Goal: Task Accomplishment & Management: Complete application form

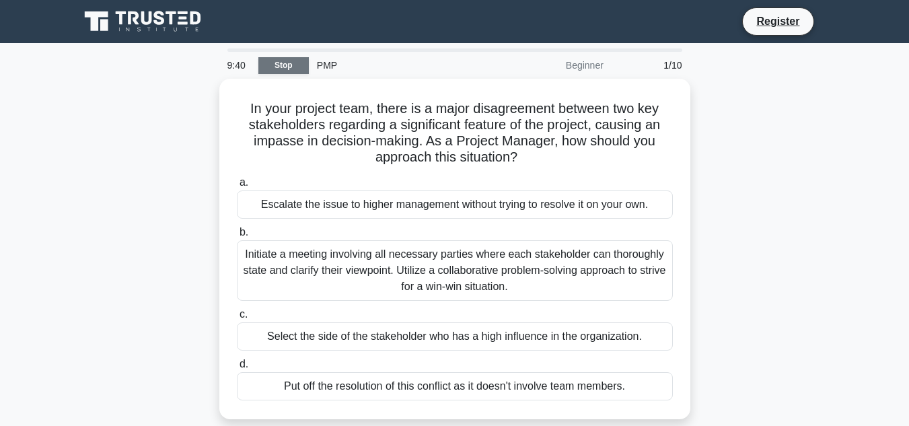
click at [288, 69] on link "Stop" at bounding box center [283, 65] width 50 height 17
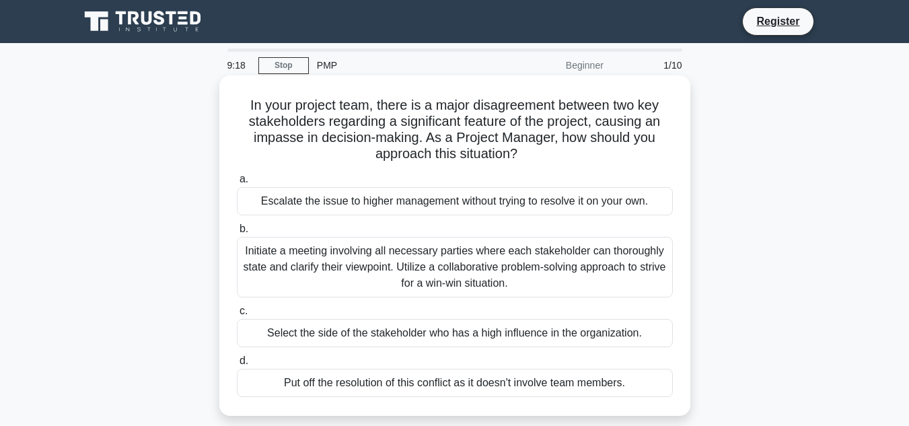
click at [336, 258] on div "Initiate a meeting involving all necessary parties where each stakeholder can t…" at bounding box center [455, 267] width 436 height 61
click at [237, 233] on input "b. Initiate a meeting involving all necessary parties where each stakeholder ca…" at bounding box center [237, 229] width 0 height 9
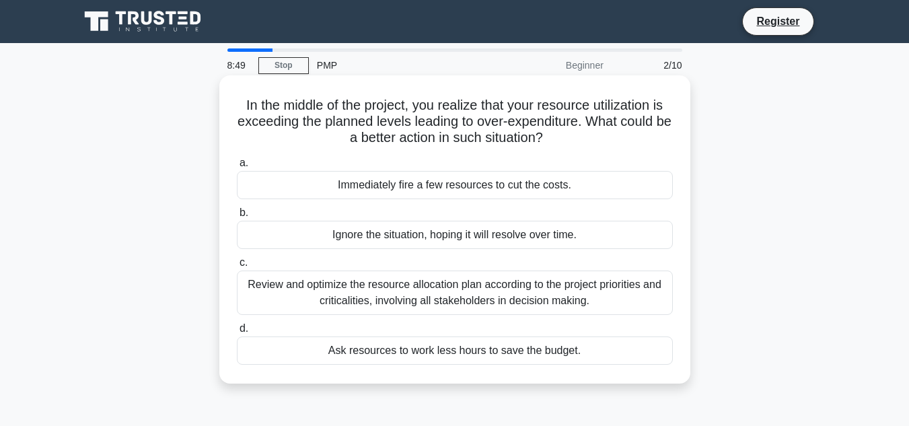
click at [369, 299] on div "Review and optimize the resource allocation plan according to the project prior…" at bounding box center [455, 292] width 436 height 44
click at [237, 267] on input "c. Review and optimize the resource allocation plan according to the project pr…" at bounding box center [237, 262] width 0 height 9
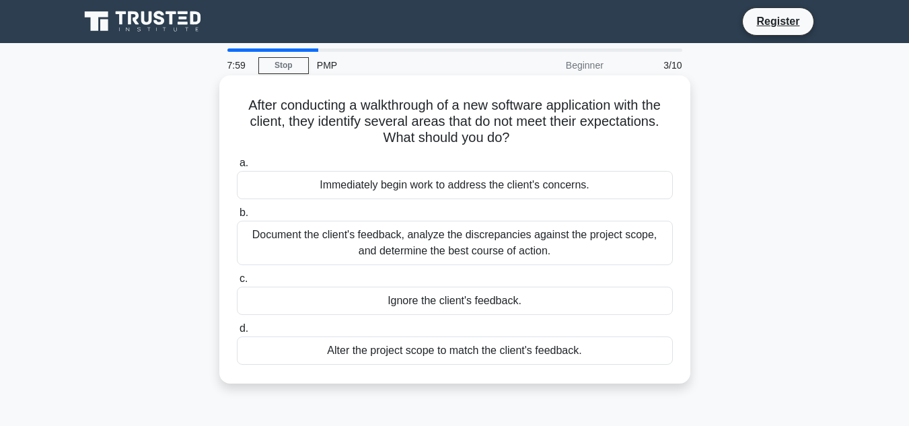
click at [399, 249] on div "Document the client's feedback, analyze the discrepancies against the project s…" at bounding box center [455, 243] width 436 height 44
click at [237, 217] on input "b. Document the client's feedback, analyze the discrepancies against the projec…" at bounding box center [237, 213] width 0 height 9
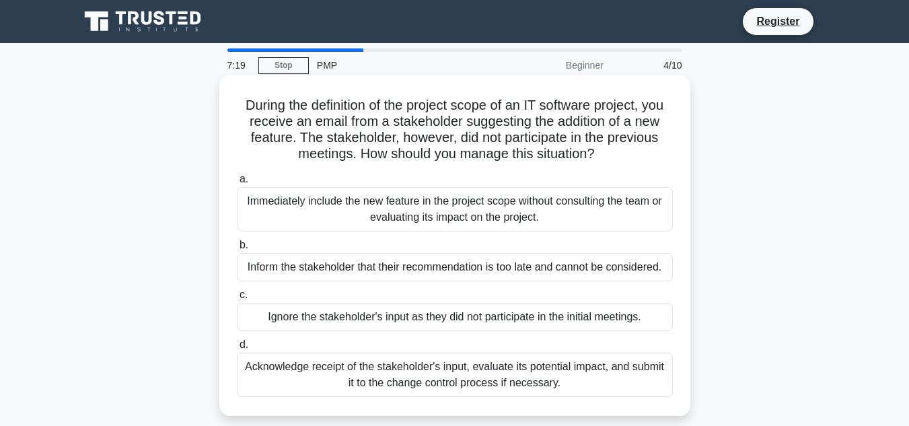
click at [417, 386] on div "Acknowledge receipt of the stakeholder's input, evaluate its potential impact, …" at bounding box center [455, 374] width 436 height 44
click at [237, 349] on input "d. Acknowledge receipt of the stakeholder's input, evaluate its potential impac…" at bounding box center [237, 344] width 0 height 9
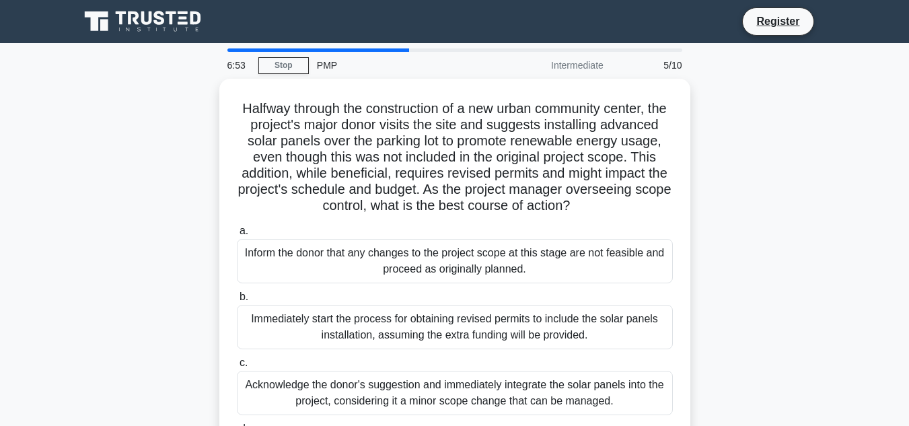
drag, startPoint x: 905, startPoint y: 237, endPoint x: 905, endPoint y: 256, distance: 18.8
click at [905, 258] on main "6:53 Stop PMP Intermediate 5/10 Halfway through the construction of a new urban…" at bounding box center [454, 384] width 909 height 683
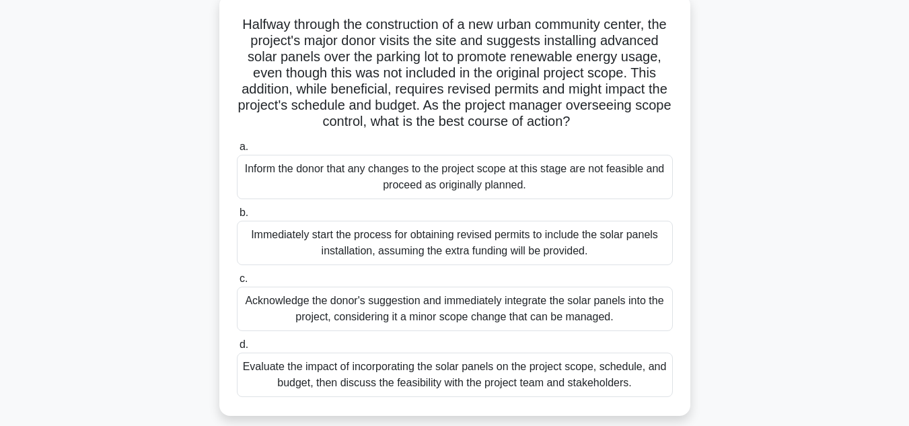
scroll to position [83, 0]
click at [899, 286] on main "6:45 Stop PMP Intermediate 5/10 Halfway through the construction of a new urban…" at bounding box center [454, 301] width 909 height 683
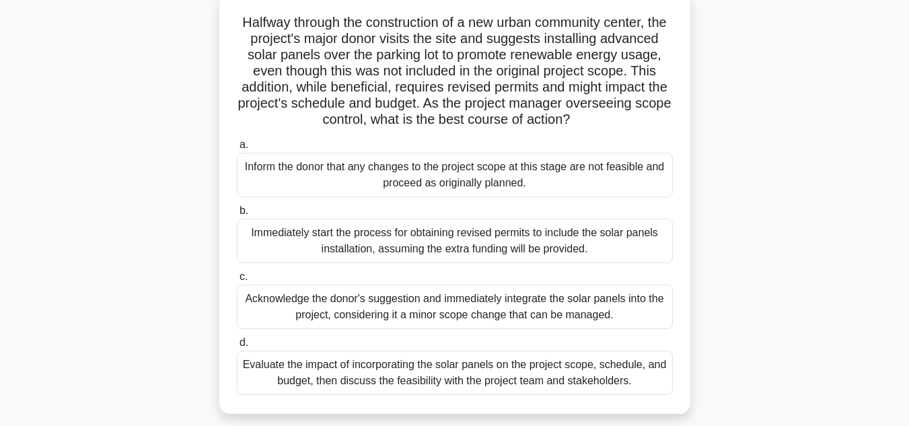
click at [562, 393] on div "Evaluate the impact of incorporating the solar panels on the project scope, sch…" at bounding box center [455, 372] width 436 height 44
click at [237, 347] on input "d. Evaluate the impact of incorporating the solar panels on the project scope, …" at bounding box center [237, 342] width 0 height 9
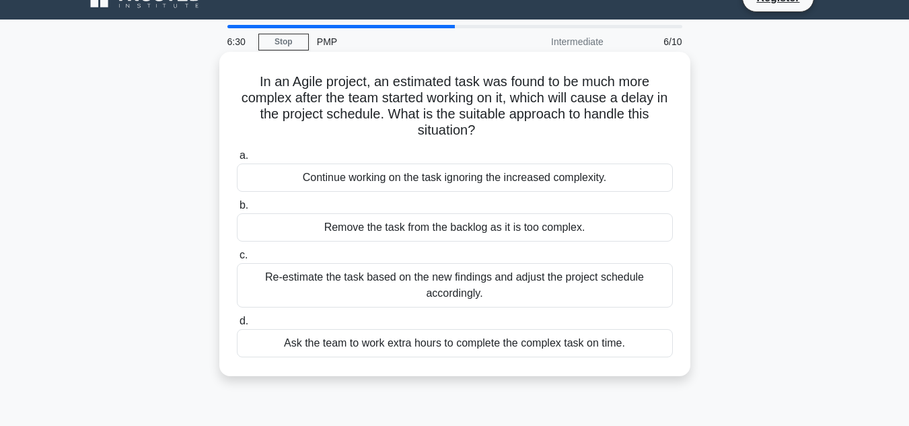
scroll to position [0, 0]
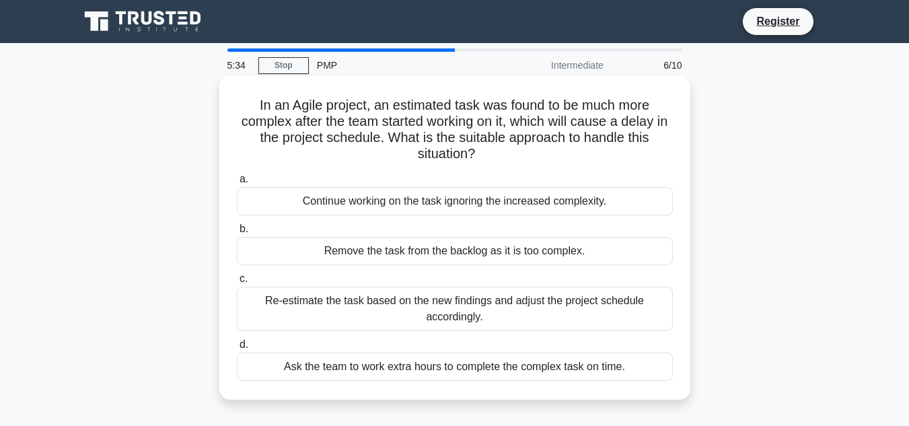
click at [345, 307] on div "Re-estimate the task based on the new findings and adjust the project schedule …" at bounding box center [455, 309] width 436 height 44
click at [237, 283] on input "c. Re-estimate the task based on the new findings and adjust the project schedu…" at bounding box center [237, 278] width 0 height 9
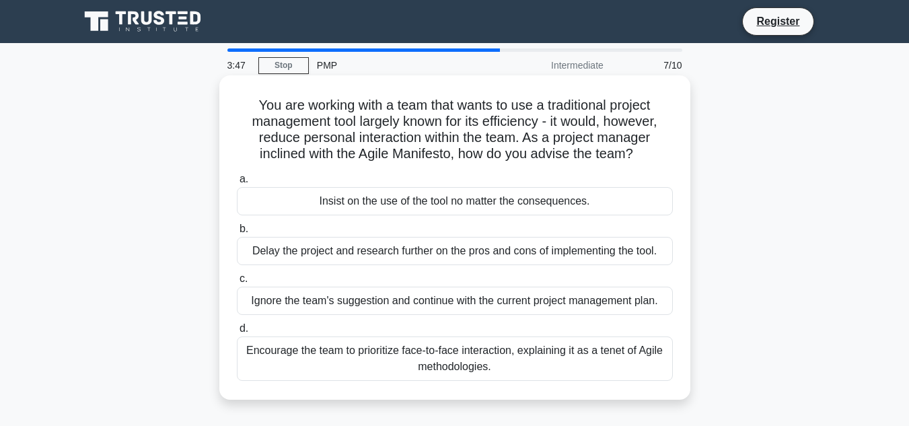
click at [365, 361] on div "Encourage the team to prioritize face-to-face interaction, explaining it as a t…" at bounding box center [455, 358] width 436 height 44
click at [237, 333] on input "d. Encourage the team to prioritize face-to-face interaction, explaining it as …" at bounding box center [237, 328] width 0 height 9
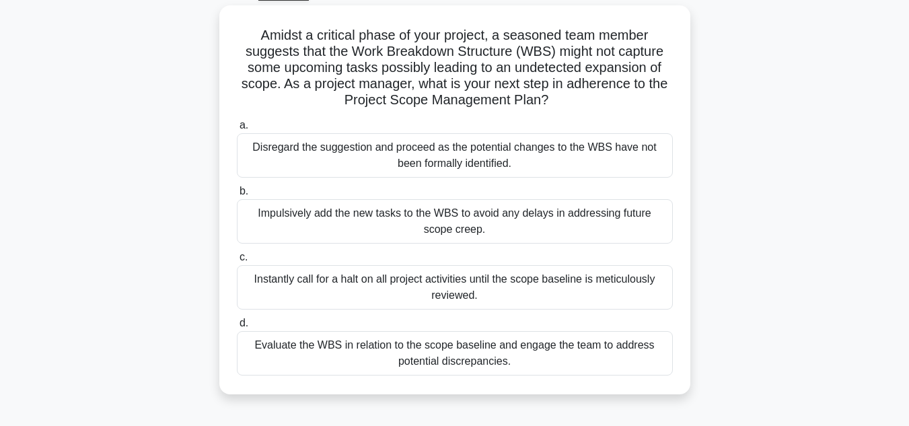
scroll to position [74, 0]
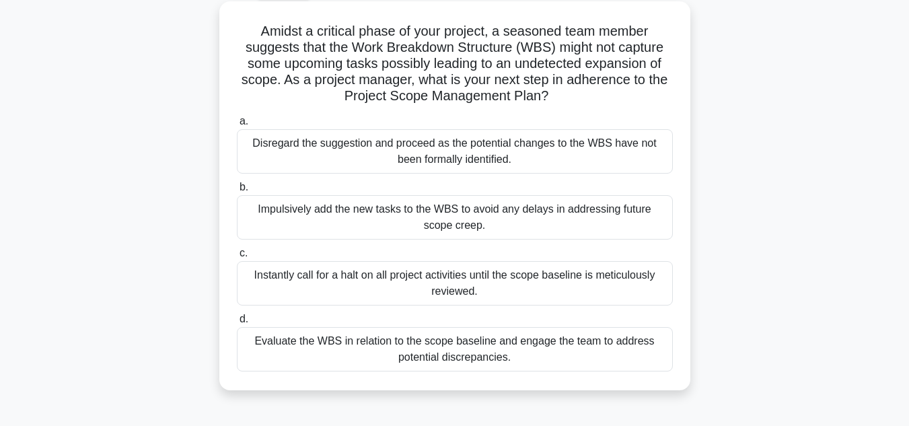
click at [441, 363] on div "Evaluate the WBS in relation to the scope baseline and engage the team to addre…" at bounding box center [455, 349] width 436 height 44
click at [237, 324] on input "d. Evaluate the WBS in relation to the scope baseline and engage the team to ad…" at bounding box center [237, 319] width 0 height 9
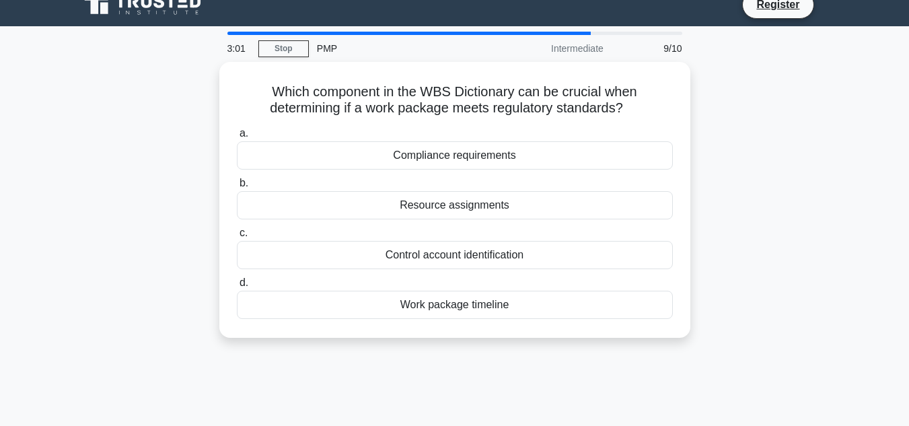
scroll to position [0, 0]
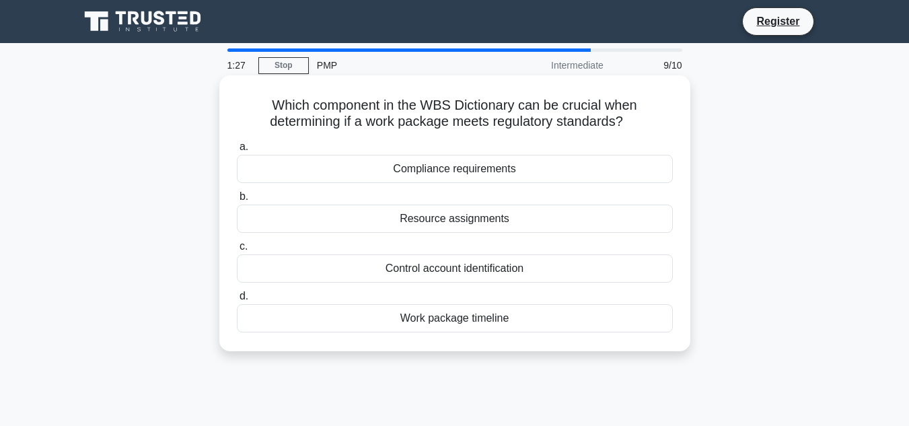
click at [410, 169] on div "Compliance requirements" at bounding box center [455, 169] width 436 height 28
click at [237, 151] on input "a. Compliance requirements" at bounding box center [237, 147] width 0 height 9
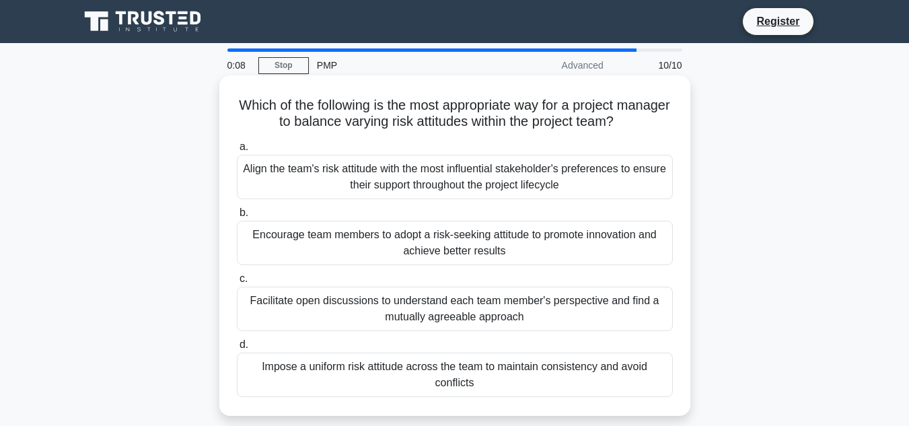
click at [512, 327] on div "Facilitate open discussions to understand each team member's perspective and fi…" at bounding box center [455, 309] width 436 height 44
click at [237, 283] on input "c. Facilitate open discussions to understand each team member's perspective and…" at bounding box center [237, 278] width 0 height 9
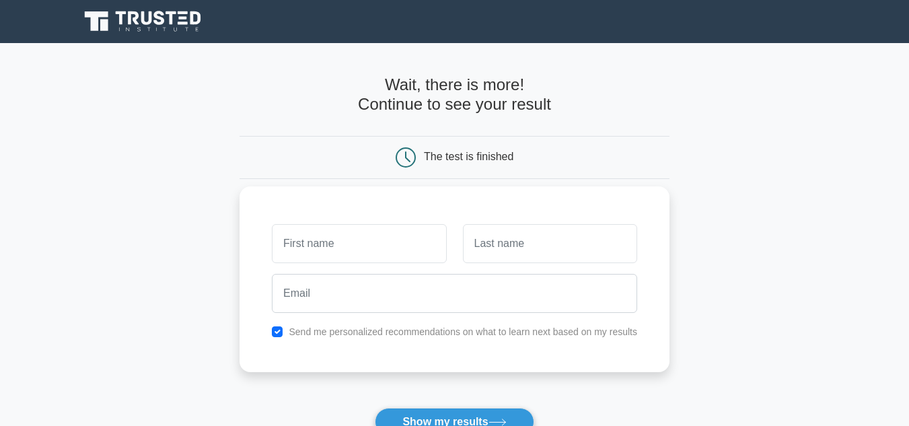
click at [387, 257] on input "text" at bounding box center [359, 243] width 174 height 39
type input "Oluwaseun"
click at [506, 245] on input "text" at bounding box center [550, 243] width 174 height 39
type input "Akinlade"
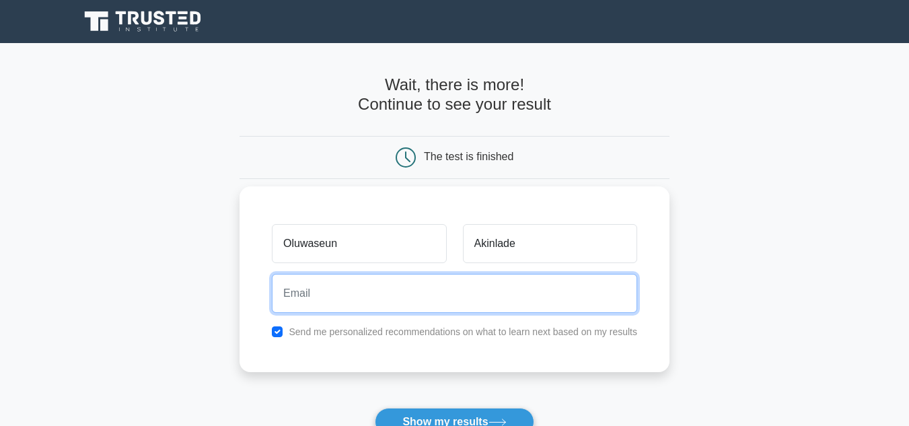
click at [494, 293] on input "email" at bounding box center [454, 293] width 365 height 39
type input "[EMAIL_ADDRESS][DOMAIN_NAME]"
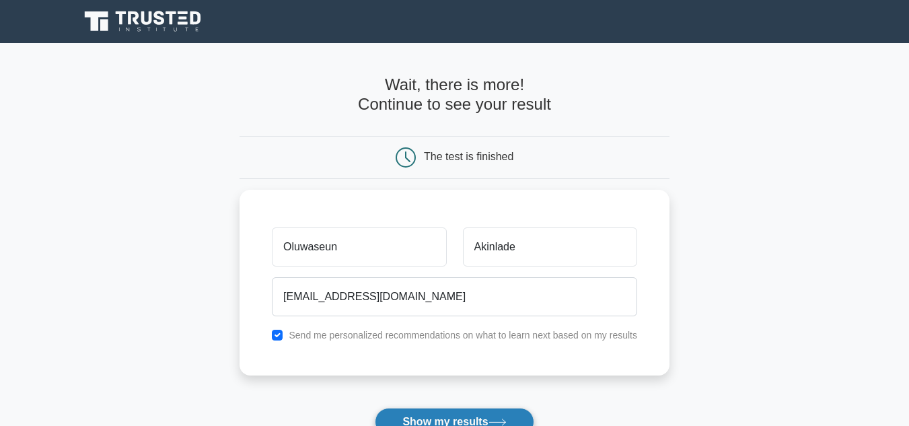
click at [465, 413] on button "Show my results" at bounding box center [454, 422] width 159 height 28
drag, startPoint x: 907, startPoint y: 240, endPoint x: 918, endPoint y: 243, distance: 11.7
click at [908, 243] on html "Register [GEOGRAPHIC_DATA]" at bounding box center [454, 338] width 909 height 676
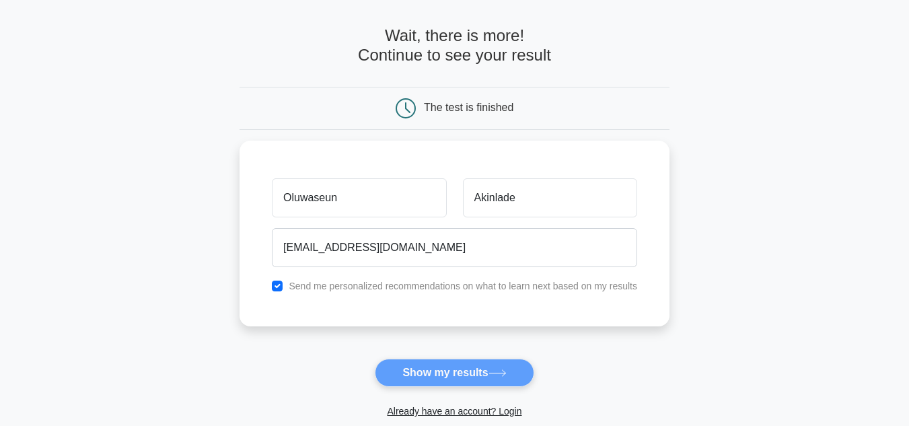
scroll to position [78, 0]
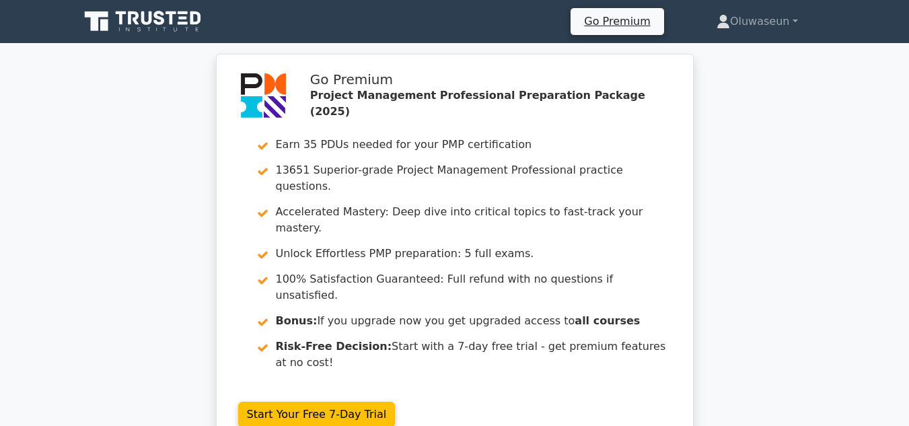
scroll to position [372, 0]
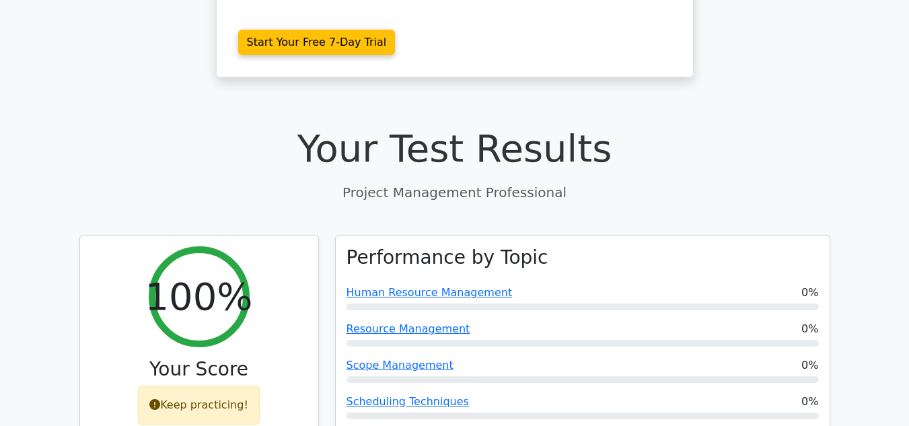
click at [780, 126] on h1 "Your Test Results" at bounding box center [454, 148] width 751 height 45
